Goal: Transaction & Acquisition: Purchase product/service

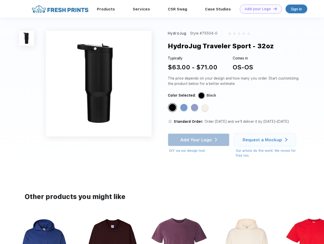
click at [259, 9] on link "Add your Logo Design Tool" at bounding box center [261, 9] width 42 height 9
click at [0, 0] on div "Design Tool" at bounding box center [0, 0] width 0 height 0
click at [273, 9] on link "Add your Logo Design Tool" at bounding box center [261, 9] width 42 height 9
click at [27, 38] on img at bounding box center [26, 38] width 15 height 15
click at [173, 108] on div "Standard Color" at bounding box center [172, 107] width 7 height 7
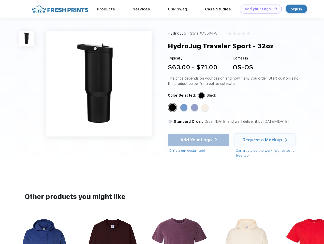
click at [184, 108] on div "Standard Color" at bounding box center [183, 107] width 7 height 7
click at [195, 108] on div "Standard Color" at bounding box center [194, 107] width 7 height 7
click at [205, 108] on div "Standard Color" at bounding box center [204, 107] width 7 height 7
click at [199, 140] on div "Add Your Logo DIY via our design tool. Ah shoot! This product isn't up in our d…" at bounding box center [198, 143] width 61 height 20
click at [265, 140] on div "Request a Mockup" at bounding box center [261, 139] width 39 height 5
